Goal: Information Seeking & Learning: Learn about a topic

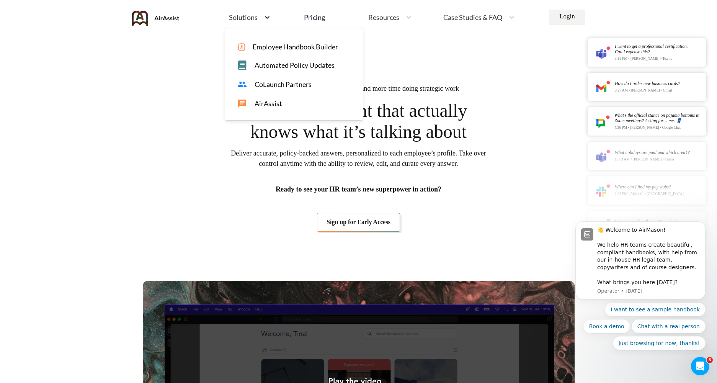
click at [266, 18] on icon at bounding box center [267, 17] width 5 height 3
click at [294, 82] on span "CoLaunch Partners" at bounding box center [283, 84] width 57 height 8
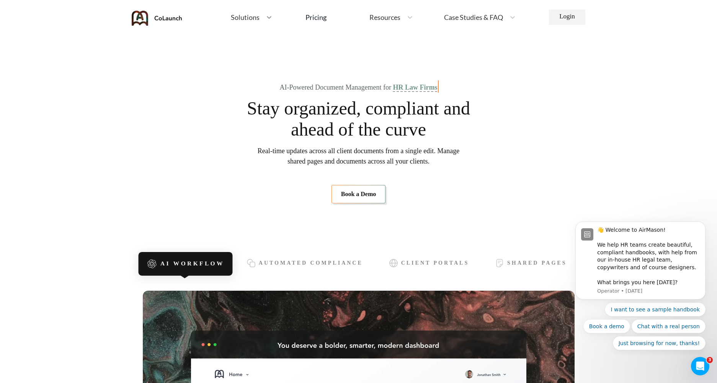
click at [274, 19] on div at bounding box center [269, 17] width 14 height 8
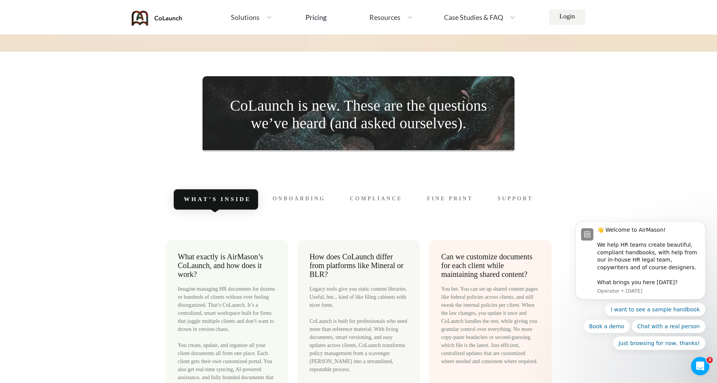
scroll to position [3247, 0]
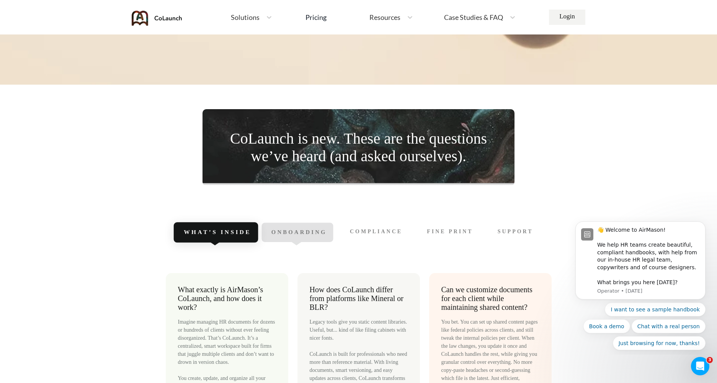
click at [306, 232] on span "Onboarding" at bounding box center [299, 232] width 56 height 7
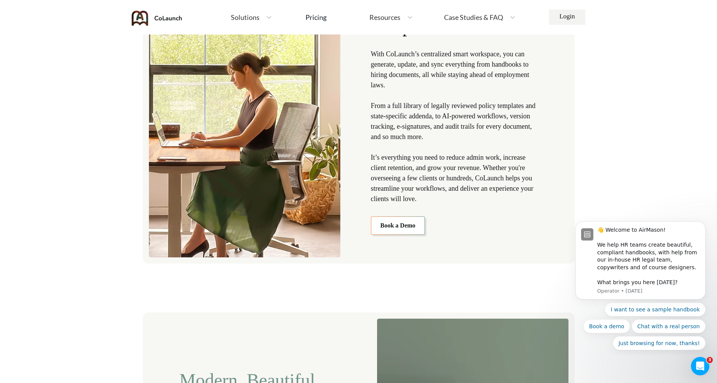
scroll to position [0, 0]
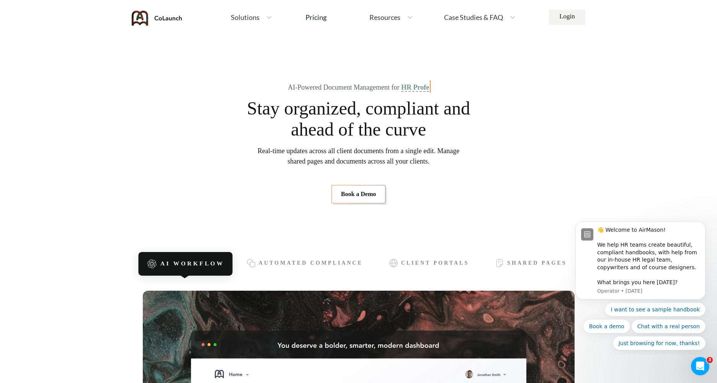
click at [317, 24] on link "Pricing" at bounding box center [315, 17] width 21 height 14
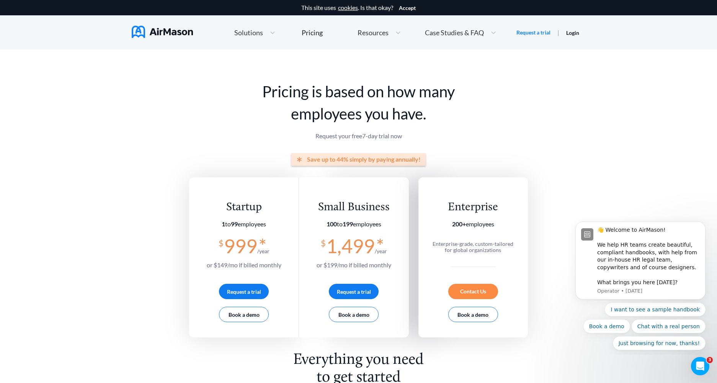
click at [163, 32] on img at bounding box center [162, 32] width 61 height 12
